Goal: Book appointment/travel/reservation

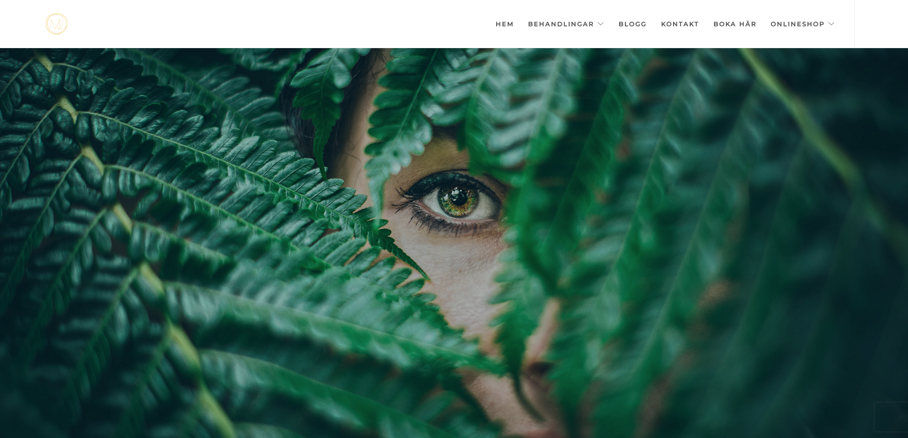
scroll to position [0, -4764]
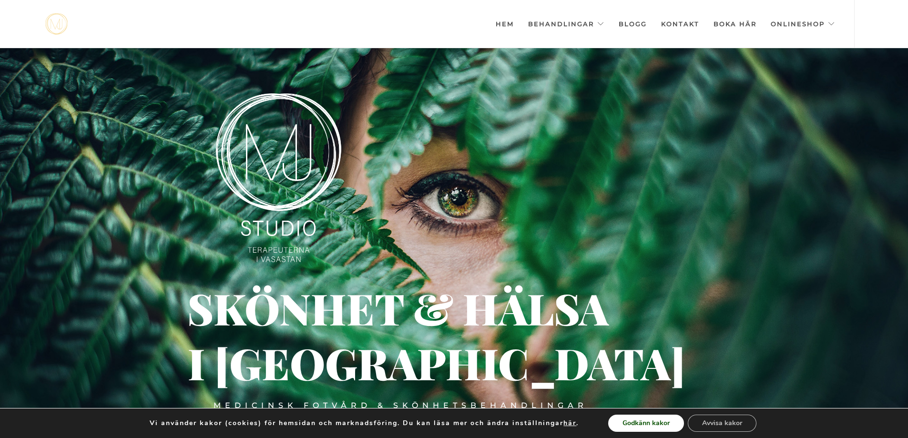
click at [655, 423] on button "Godkänn kakor" at bounding box center [646, 423] width 76 height 17
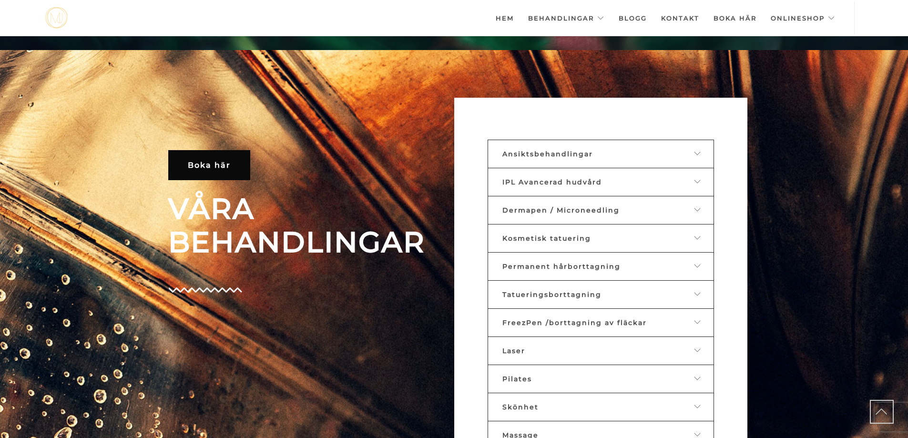
scroll to position [392, 0]
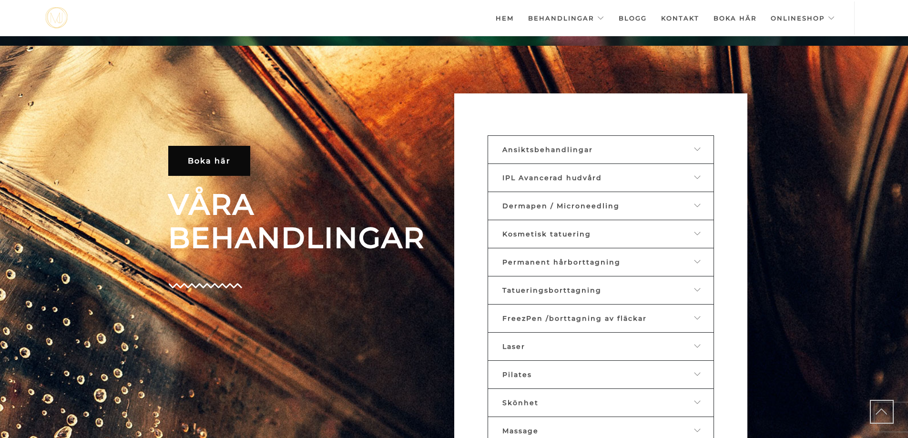
click at [688, 147] on div at bounding box center [691, 149] width 15 height 9
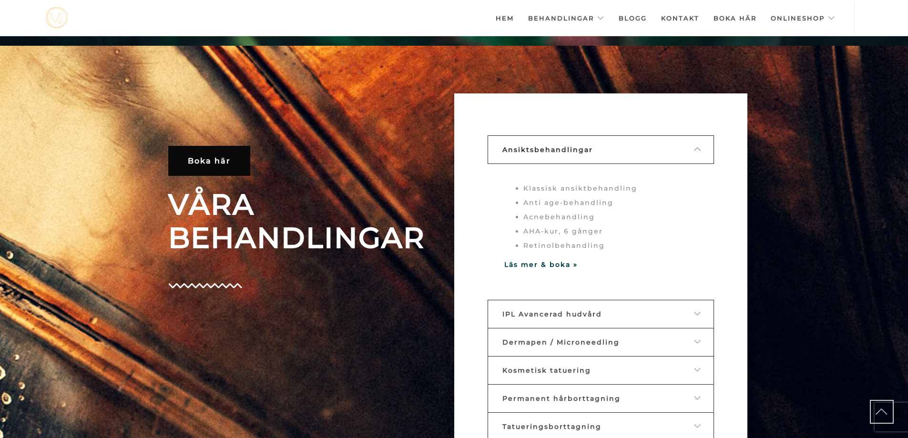
click at [693, 312] on div at bounding box center [691, 314] width 15 height 9
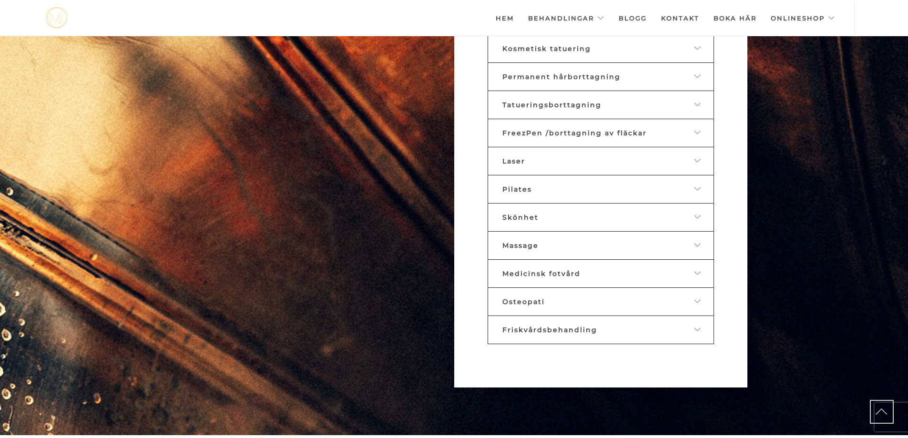
scroll to position [705, 0]
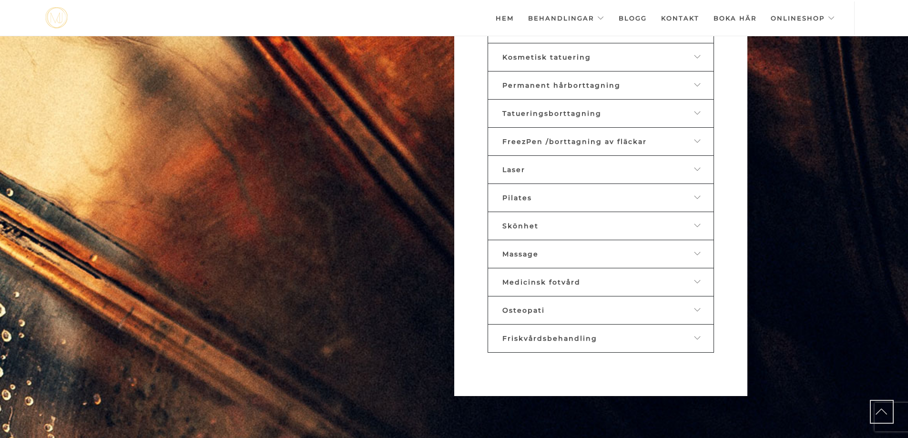
click at [694, 340] on icon at bounding box center [698, 337] width 8 height 7
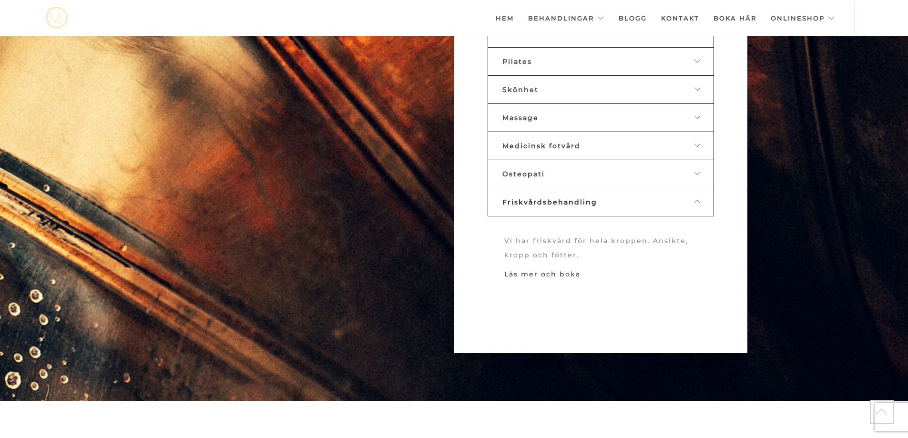
click at [562, 273] on link "Läs mer och boka" at bounding box center [542, 274] width 76 height 9
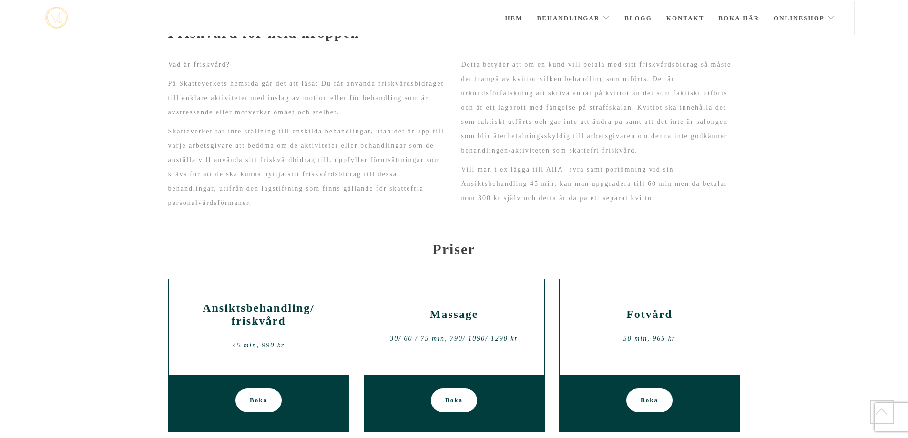
scroll to position [127, 0]
